Goal: Information Seeking & Learning: Check status

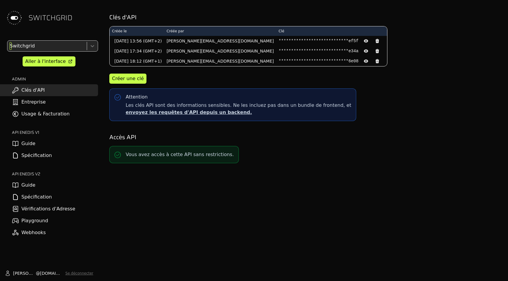
click at [49, 48] on div at bounding box center [47, 46] width 76 height 8
click at [47, 113] on link "Usage & Facturation" at bounding box center [49, 114] width 98 height 12
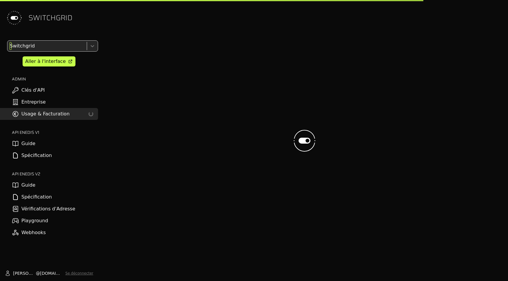
click at [47, 50] on div "Switchgrid" at bounding box center [46, 46] width 78 height 11
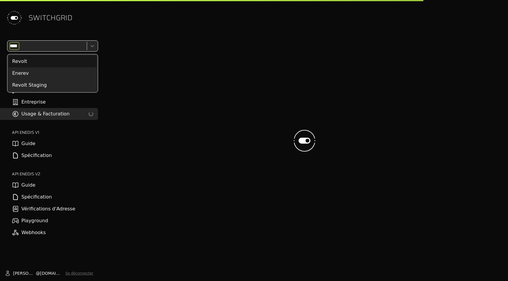
type input "*****"
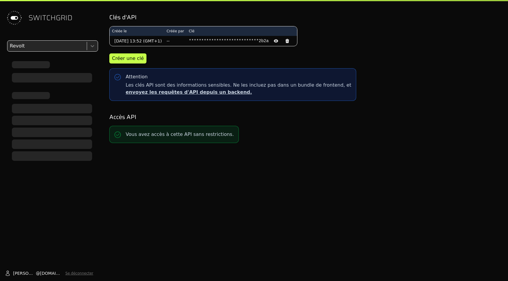
click at [47, 50] on div "Revolt" at bounding box center [46, 46] width 78 height 11
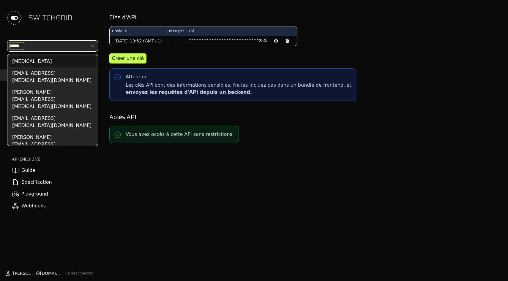
type input "******"
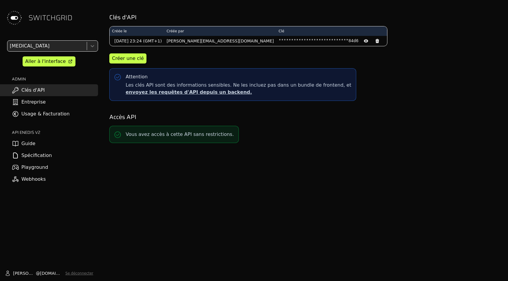
click at [61, 120] on div "option Tecsol, selected. Tecsol Aller à l'interface ADMIN Clés d'API Entreprise…" at bounding box center [49, 112] width 98 height 145
click at [59, 112] on link "Usage & Facturation" at bounding box center [49, 114] width 98 height 12
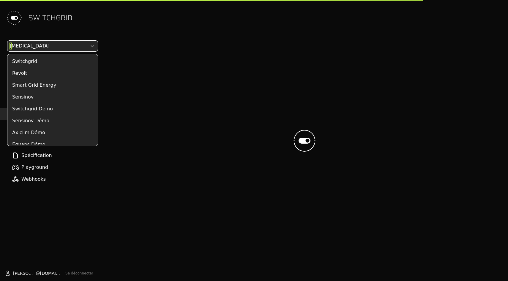
click at [59, 47] on div at bounding box center [47, 46] width 76 height 8
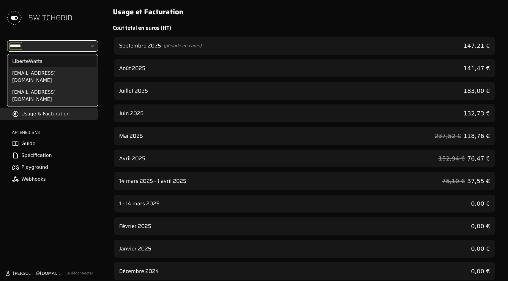
type input "*******"
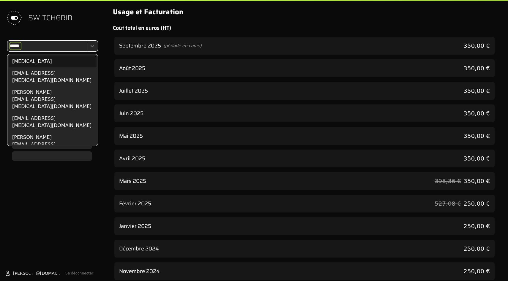
type input "******"
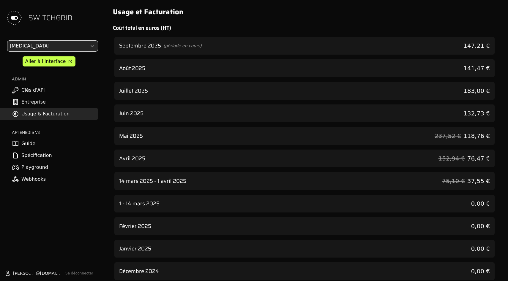
click at [467, 67] on div "Août 2025 141,47 €" at bounding box center [304, 68] width 380 height 18
click at [466, 42] on div "Septembre 2025 (période en cours) 147,21 €" at bounding box center [304, 46] width 380 height 18
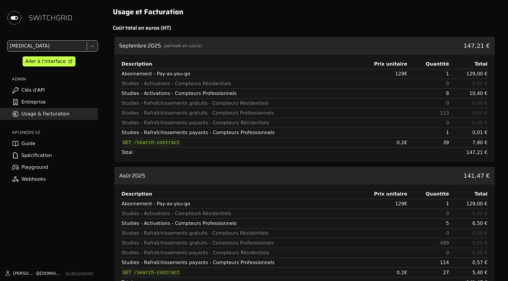
click at [466, 42] on div "Septembre 2025 (période en cours) 147,21 €" at bounding box center [304, 46] width 380 height 18
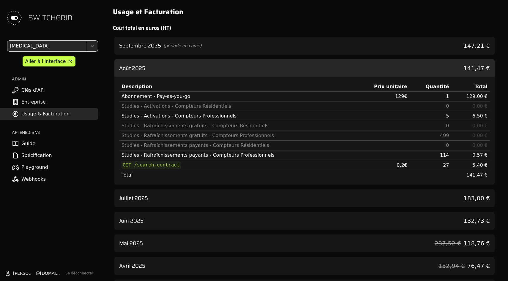
click at [466, 77] on div "Description Prix unitaire Quantité Total Abonnement - Pay-as-you-go 129 € 1 129…" at bounding box center [304, 130] width 380 height 107
click at [466, 71] on div "Août 2025 141,47 €" at bounding box center [304, 68] width 380 height 18
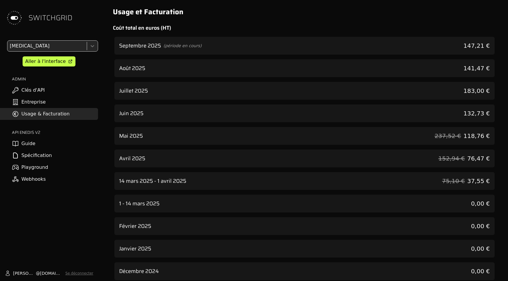
click at [471, 115] on span "132,73 €" at bounding box center [476, 113] width 26 height 8
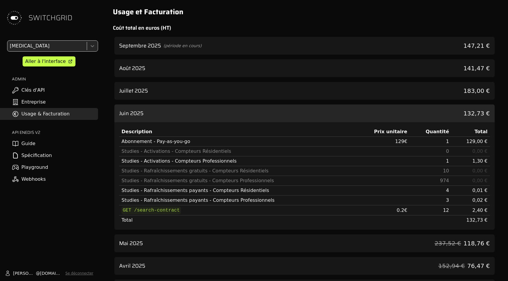
click at [471, 115] on span "132,73 €" at bounding box center [476, 113] width 26 height 8
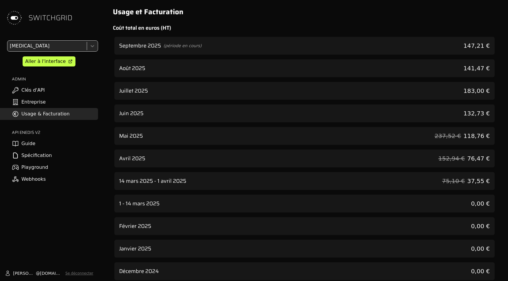
click at [467, 40] on div "Septembre 2025 (période en cours) 147,21 €" at bounding box center [304, 46] width 380 height 18
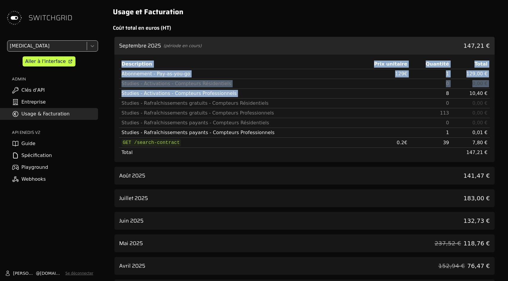
drag, startPoint x: 445, startPoint y: 93, endPoint x: 493, endPoint y: 93, distance: 47.2
click at [493, 93] on div "Description Prix unitaire Quantité Total Abonnement - Pay-as-you-go 129 € 1 129…" at bounding box center [304, 108] width 380 height 107
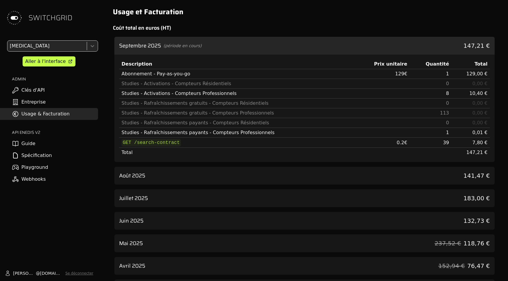
click at [480, 93] on span "10,40 €" at bounding box center [478, 94] width 18 height 6
click at [449, 30] on h2 "Coût total en euros (HT)" at bounding box center [304, 28] width 383 height 8
click at [460, 178] on div "Août 2025 141,47 €" at bounding box center [304, 176] width 380 height 18
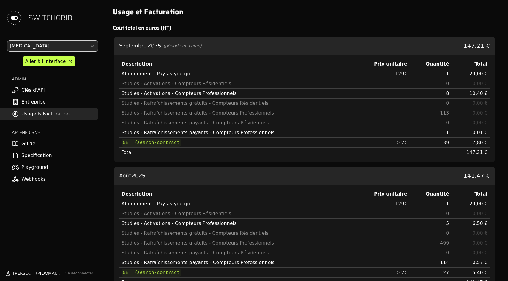
click at [460, 178] on div "Août 2025 141,47 €" at bounding box center [304, 176] width 380 height 18
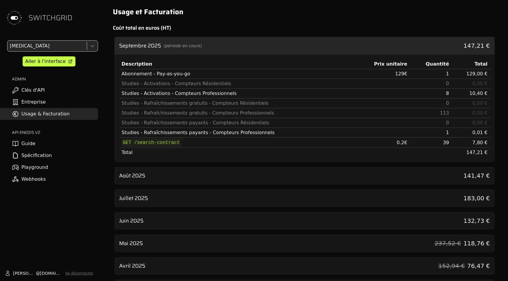
click at [457, 50] on div "Septembre 2025 (période en cours) 147,21 €" at bounding box center [304, 46] width 380 height 18
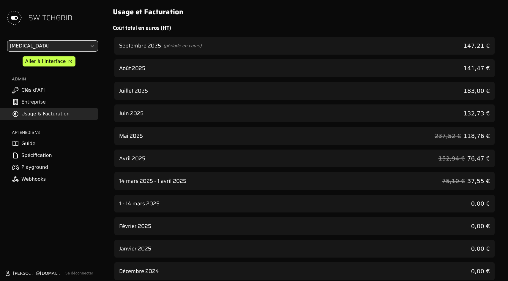
click at [461, 100] on div "Septembre 2025 (période en cours) 147,21 € Août 2025 141,47 € Juillet 2025 183,…" at bounding box center [304, 158] width 380 height 243
click at [461, 96] on div "Juillet 2025 183,00 €" at bounding box center [304, 91] width 380 height 18
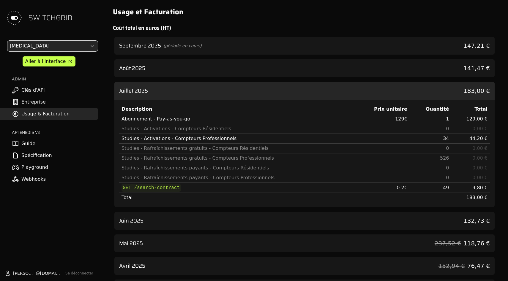
click at [461, 96] on div "Juillet 2025 183,00 €" at bounding box center [304, 91] width 380 height 18
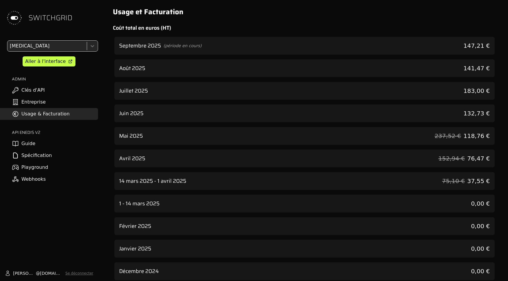
click at [461, 109] on div "Juin 2025 132,73 €" at bounding box center [304, 114] width 380 height 18
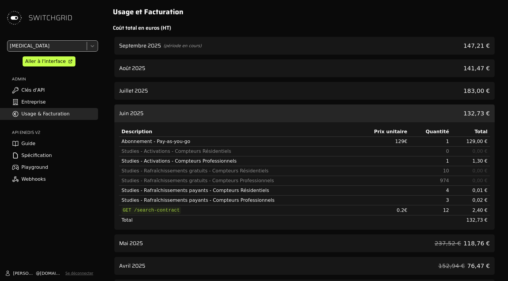
click at [461, 109] on div "Juin 2025 132,73 €" at bounding box center [304, 114] width 380 height 18
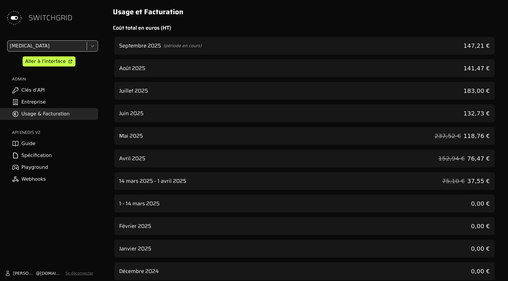
click at [461, 92] on div "Juillet 2025 183,00 €" at bounding box center [304, 91] width 380 height 18
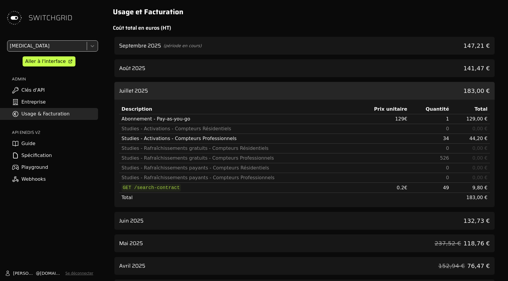
click at [461, 92] on div "Juillet 2025 183,00 €" at bounding box center [304, 91] width 380 height 18
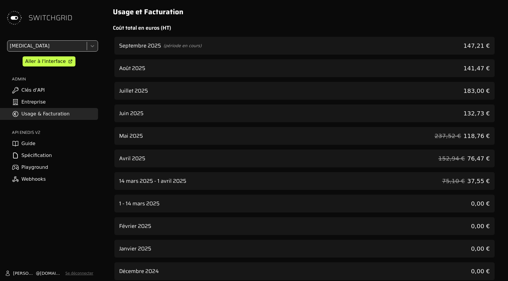
click at [462, 119] on div "Juin 2025 132,73 €" at bounding box center [304, 114] width 380 height 18
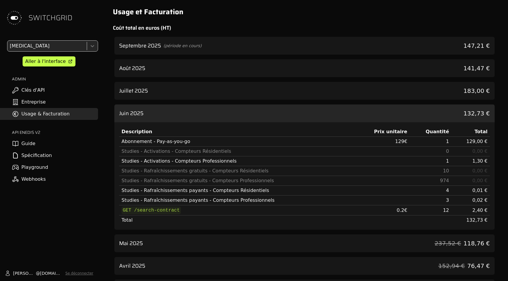
click at [462, 119] on div "Juin 2025 132,73 €" at bounding box center [304, 114] width 380 height 18
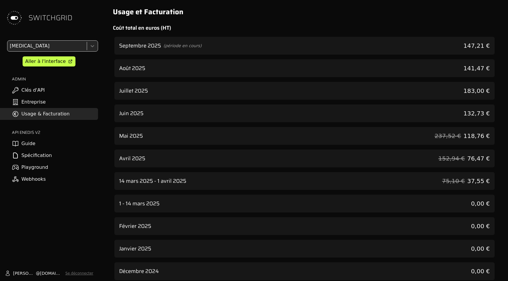
scroll to position [6, 0]
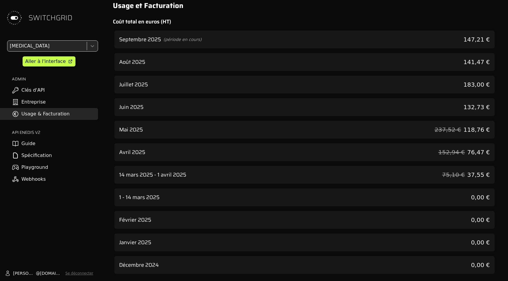
click at [480, 130] on span "118,76 €" at bounding box center [476, 130] width 26 height 8
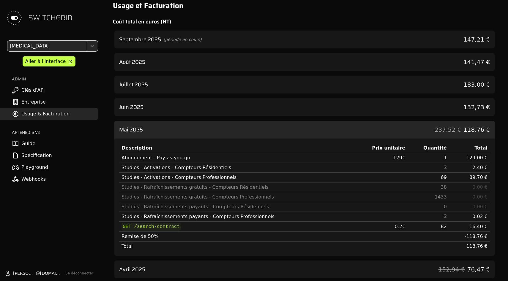
click at [480, 130] on span "118,76 €" at bounding box center [476, 130] width 26 height 8
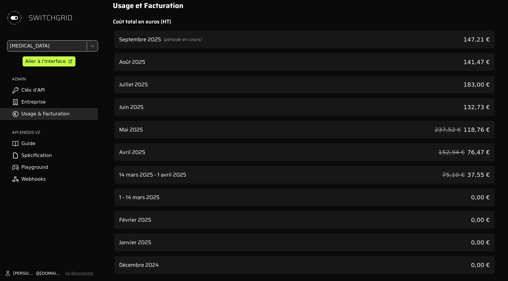
click at [480, 108] on span "132,73 €" at bounding box center [476, 107] width 26 height 8
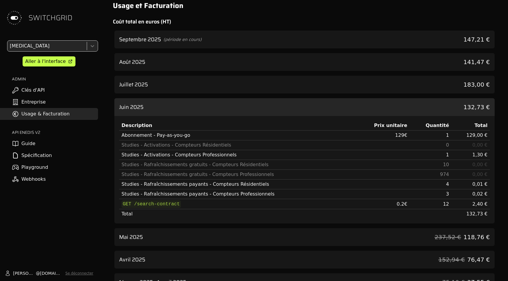
click at [478, 80] on div "Juillet 2025 183,00 €" at bounding box center [304, 85] width 380 height 18
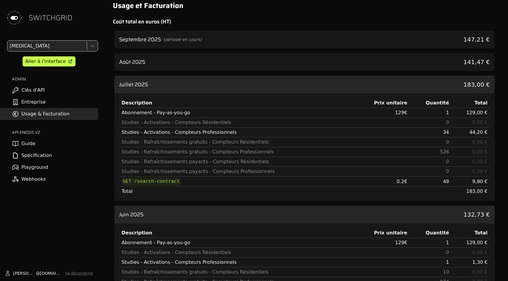
click at [478, 53] on div "Août 2025 141,47 €" at bounding box center [304, 62] width 380 height 18
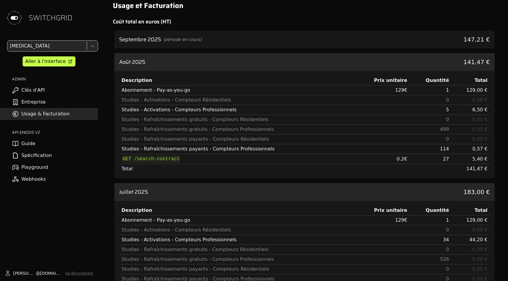
click at [478, 53] on div "Août 2025 141,47 €" at bounding box center [304, 62] width 380 height 18
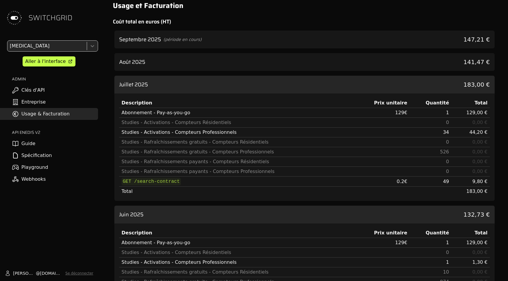
click at [484, 85] on span "183,00 €" at bounding box center [476, 84] width 26 height 8
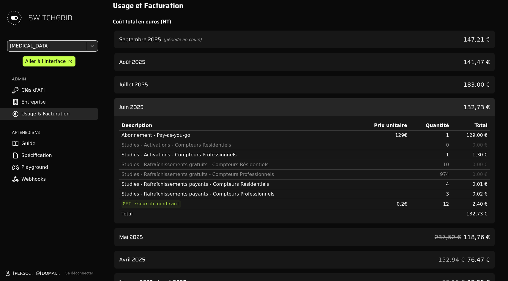
click at [483, 101] on div "Juin 2025 132,73 €" at bounding box center [304, 107] width 380 height 18
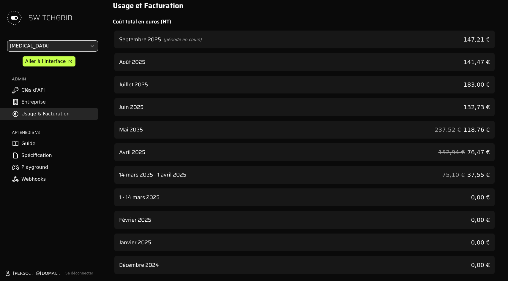
click at [483, 83] on span "183,00 €" at bounding box center [476, 84] width 26 height 8
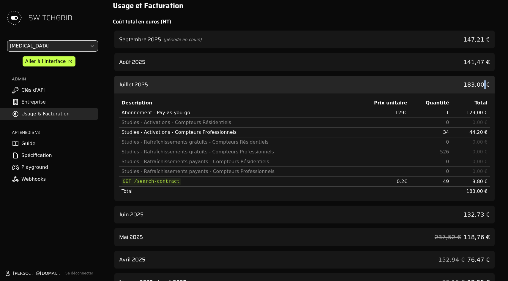
click at [483, 83] on span "183,00 €" at bounding box center [476, 84] width 26 height 8
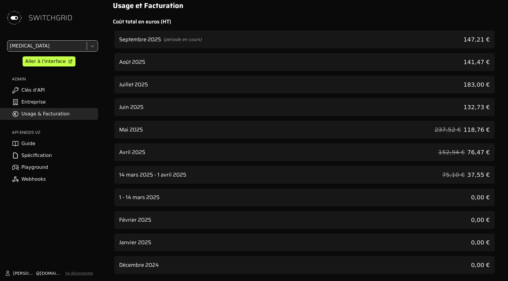
click at [483, 36] on span "147,21 €" at bounding box center [476, 39] width 26 height 8
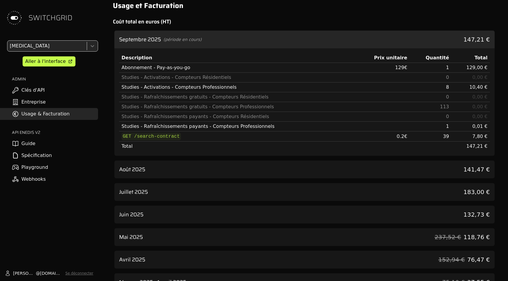
click at [483, 36] on span "147,21 €" at bounding box center [476, 39] width 26 height 8
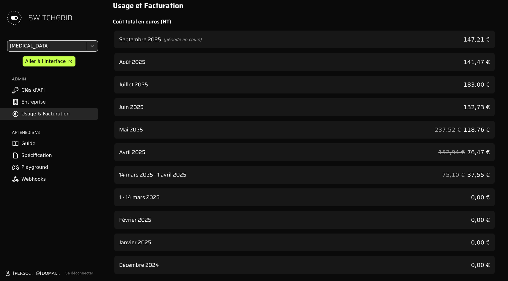
click at [482, 17] on div "Usage et Facturation Coût total en euros (HT) Septembre 2025 (période en cours)…" at bounding box center [304, 137] width 397 height 287
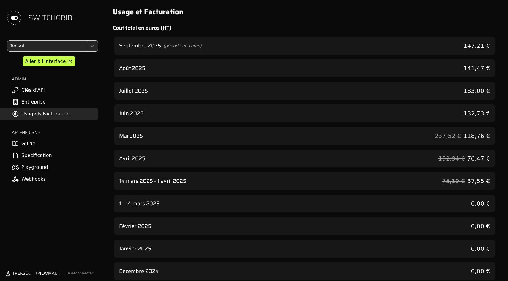
click at [167, 48] on span "(période en cours)" at bounding box center [182, 46] width 38 height 6
